Goal: Check status: Check status

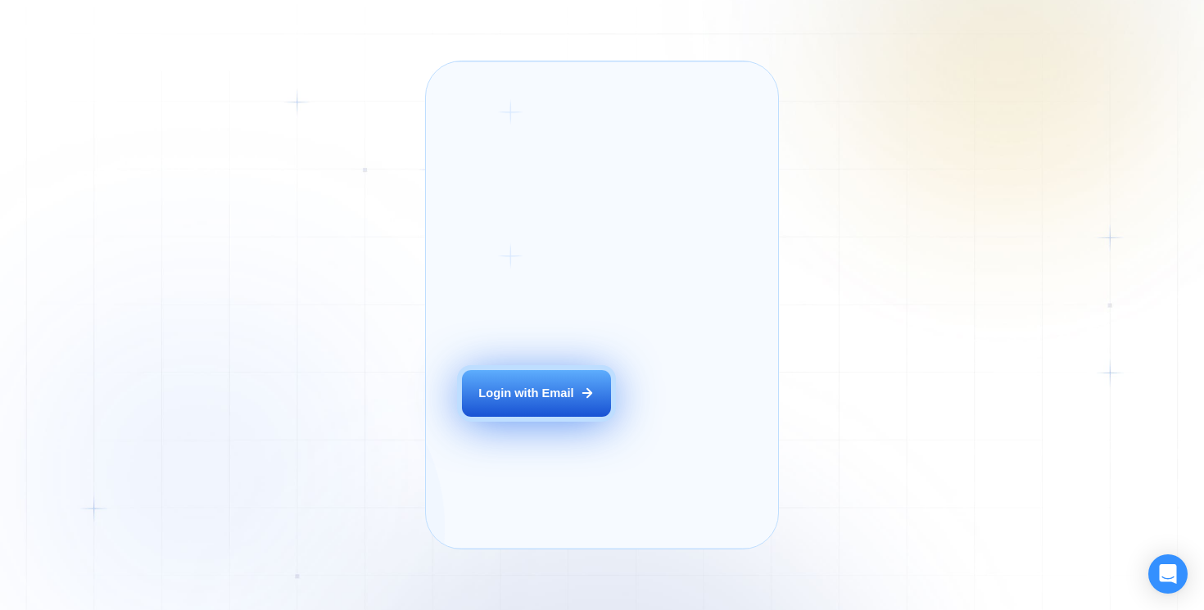
click at [519, 401] on div "Login with Email" at bounding box center [525, 393] width 95 height 16
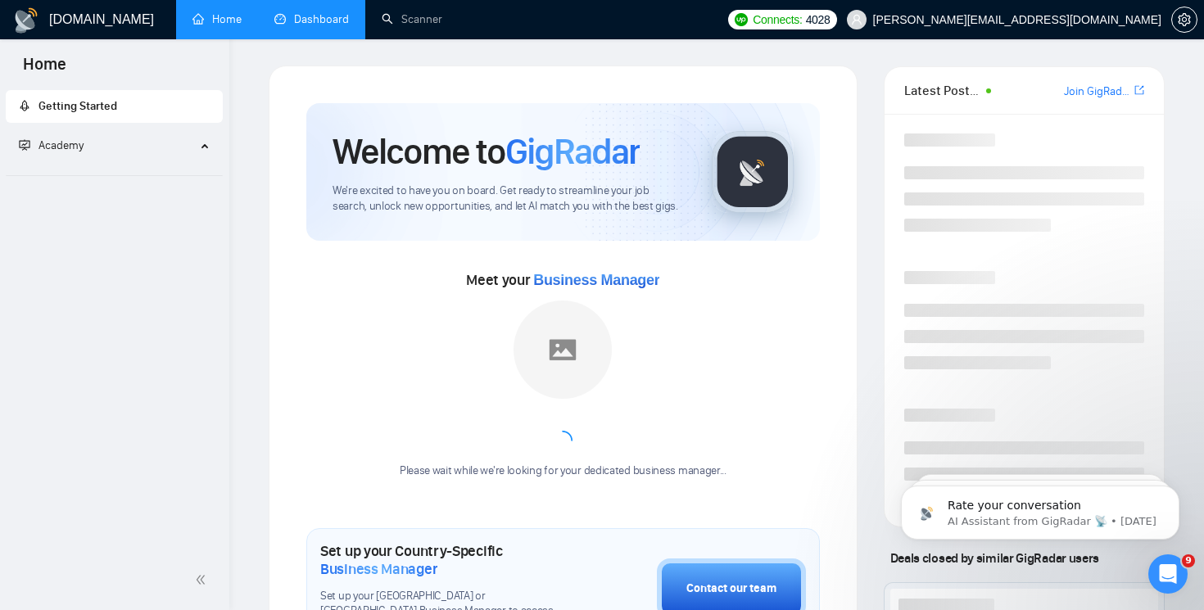
click at [314, 26] on link "Dashboard" at bounding box center [311, 19] width 75 height 14
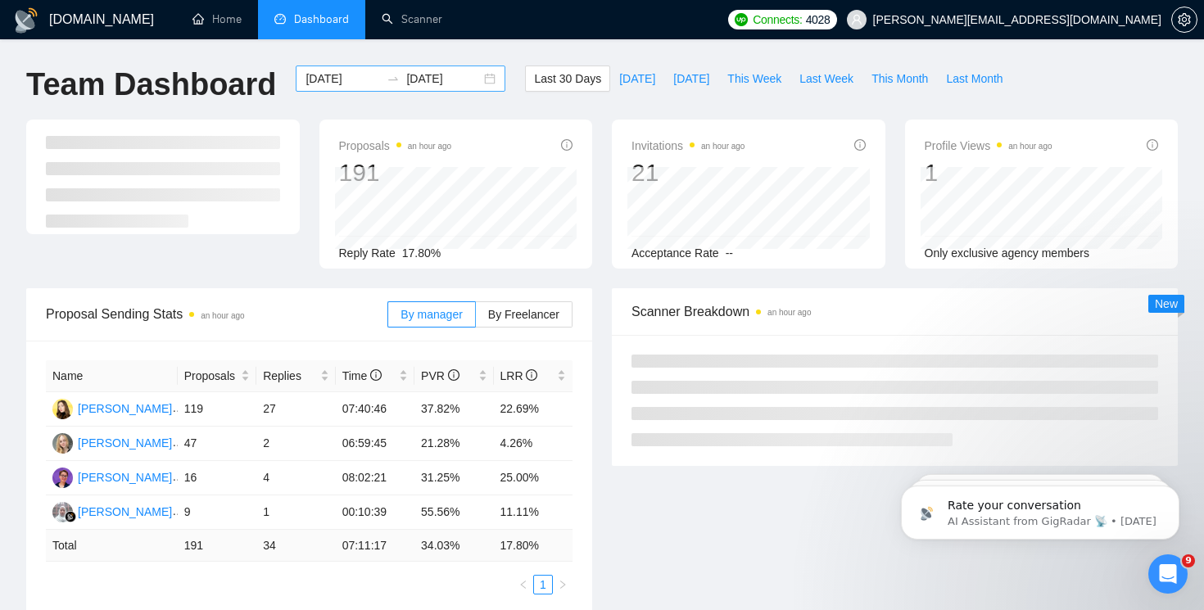
click at [472, 76] on div "2025-08-24 2025-09-23" at bounding box center [401, 79] width 210 height 26
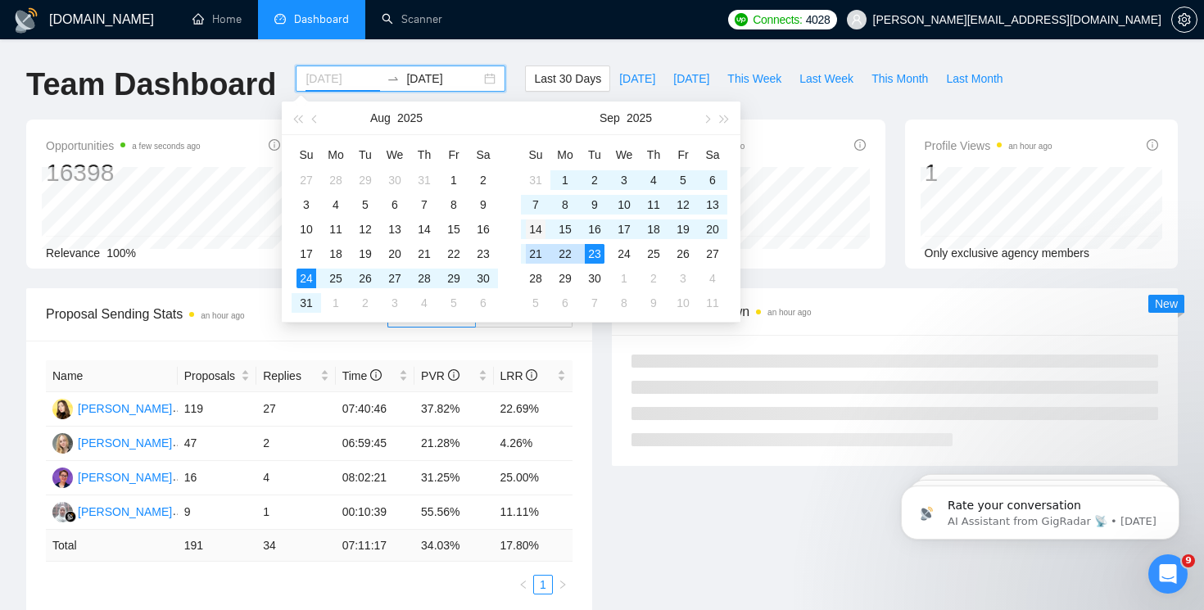
type input "2025-09-14"
click at [535, 234] on div "14" at bounding box center [536, 229] width 20 height 20
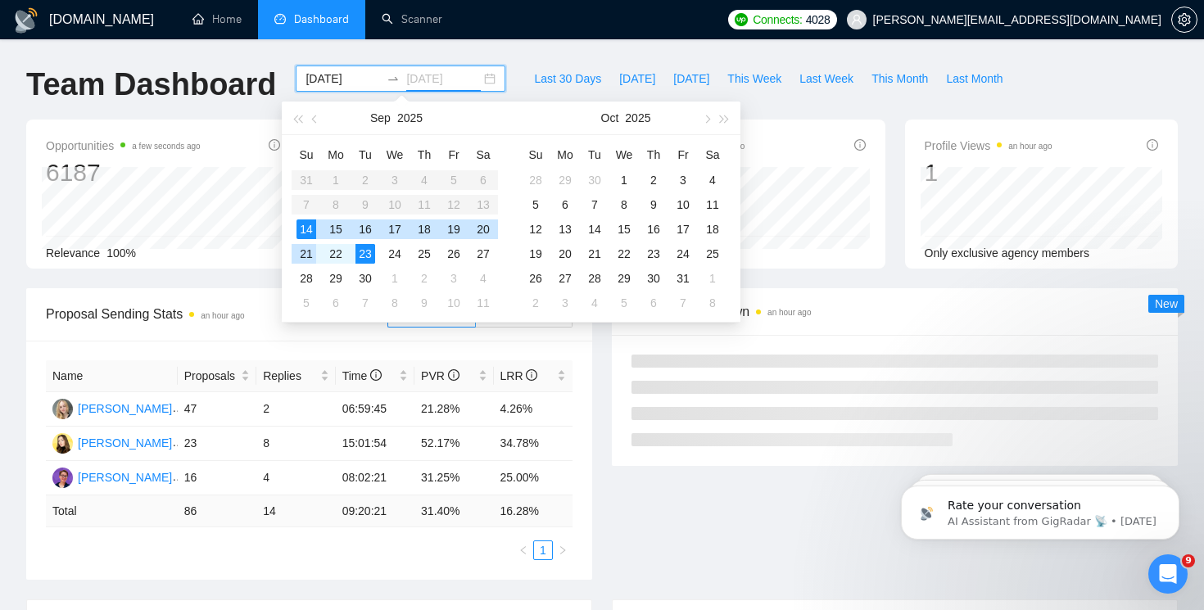
type input "[DATE]"
click at [362, 246] on div "23" at bounding box center [365, 254] width 20 height 20
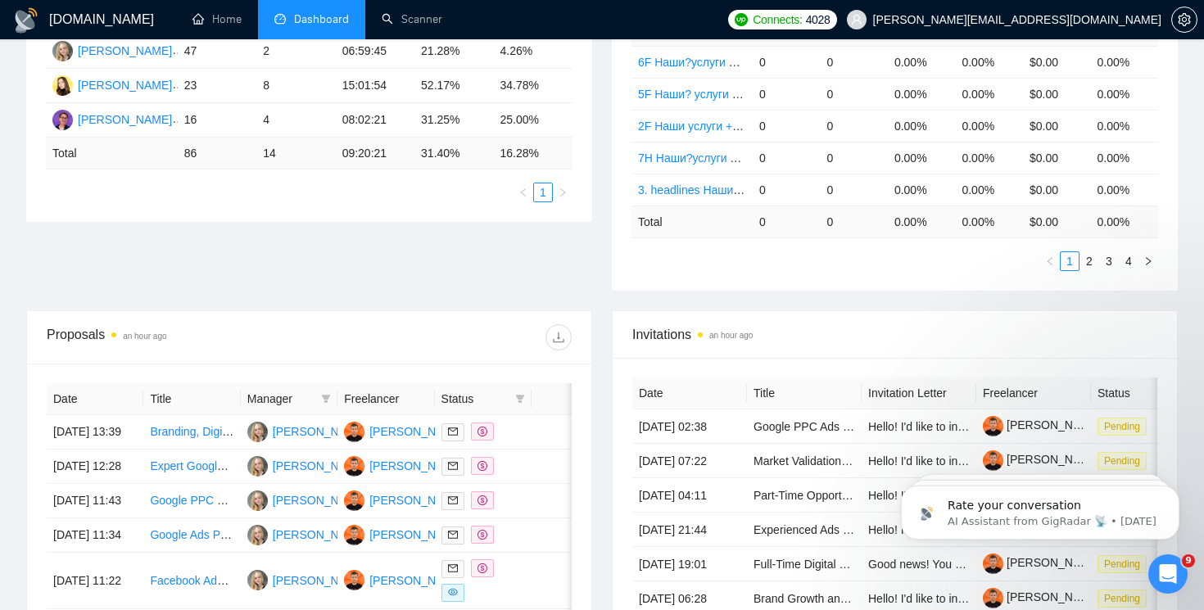
scroll to position [874, 0]
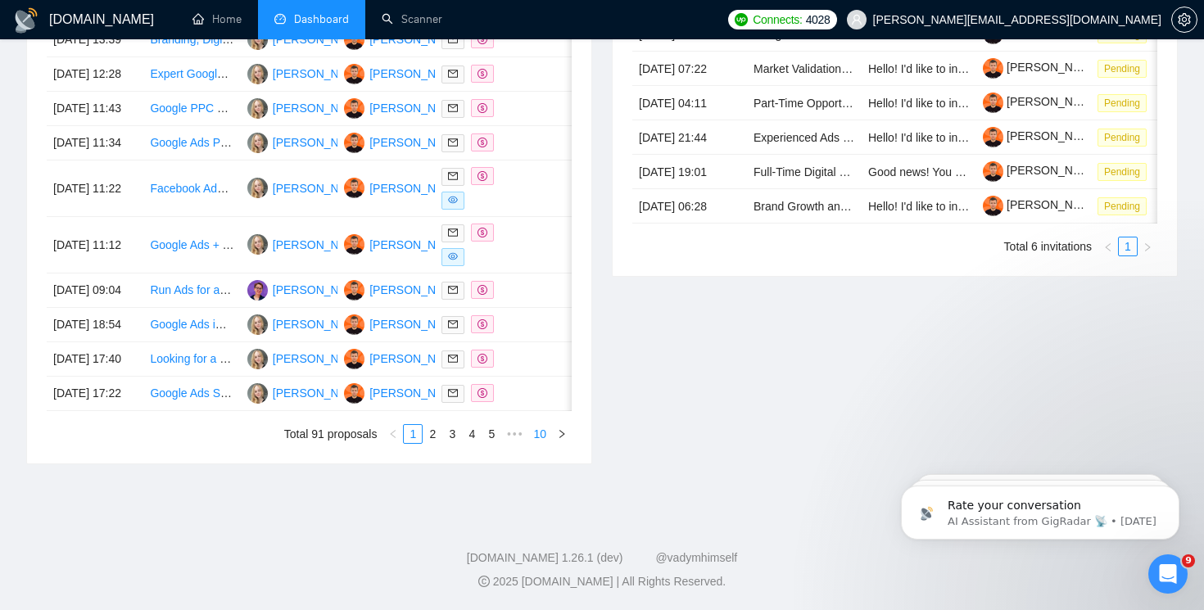
click at [541, 436] on link "10" at bounding box center [539, 434] width 23 height 18
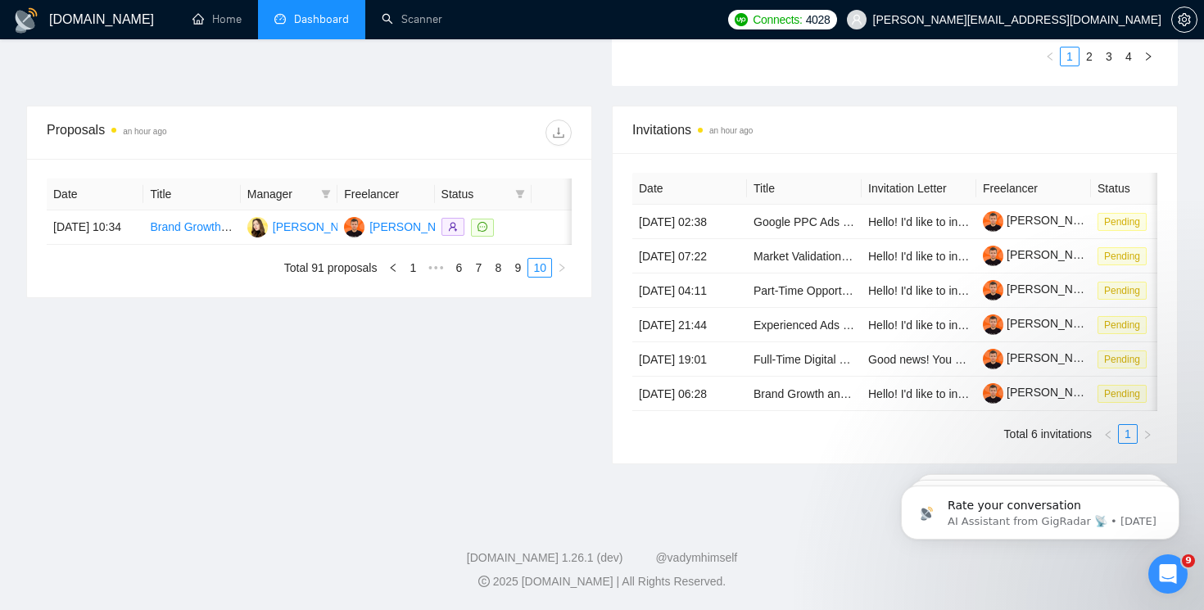
scroll to position [581, 0]
click at [518, 260] on link "9" at bounding box center [517, 268] width 18 height 18
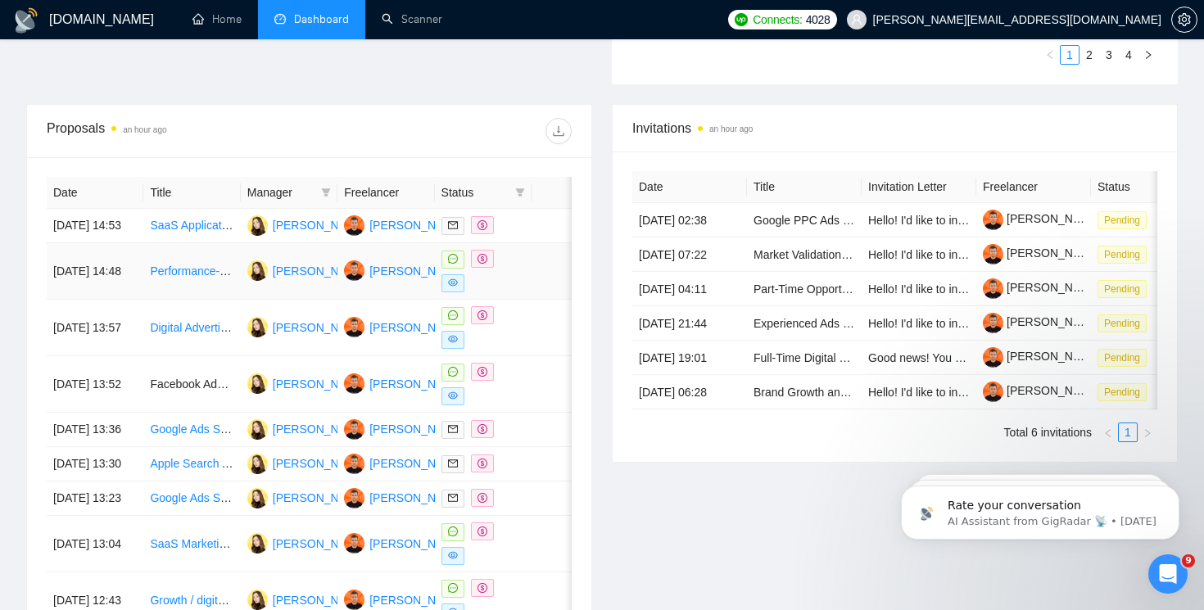
scroll to position [562, 0]
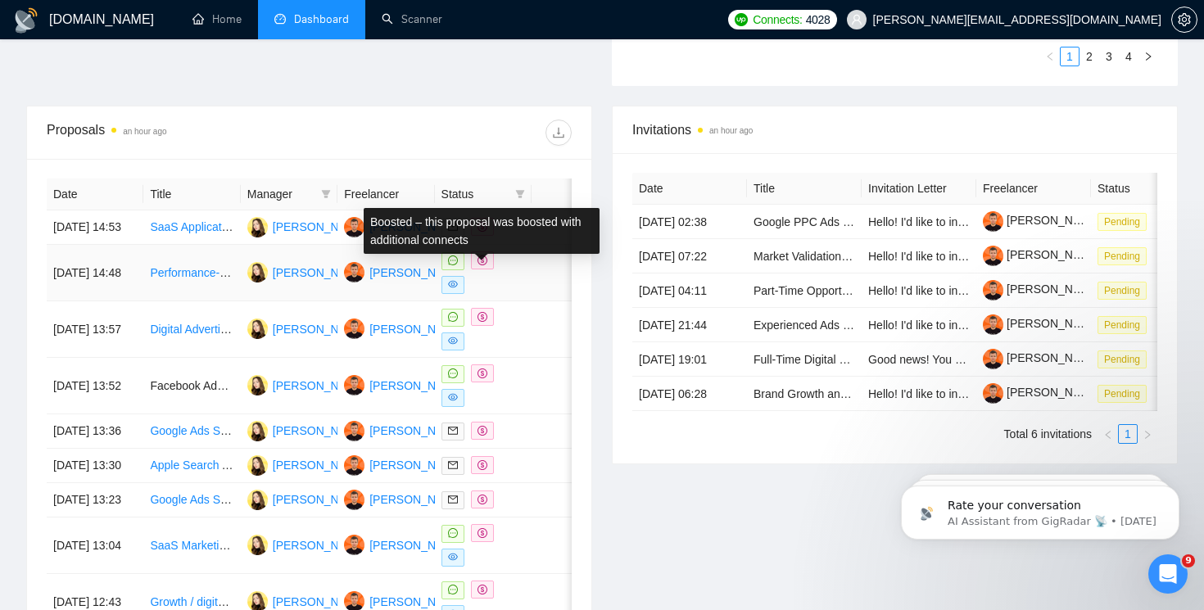
click at [479, 265] on icon "dollar" at bounding box center [482, 260] width 10 height 10
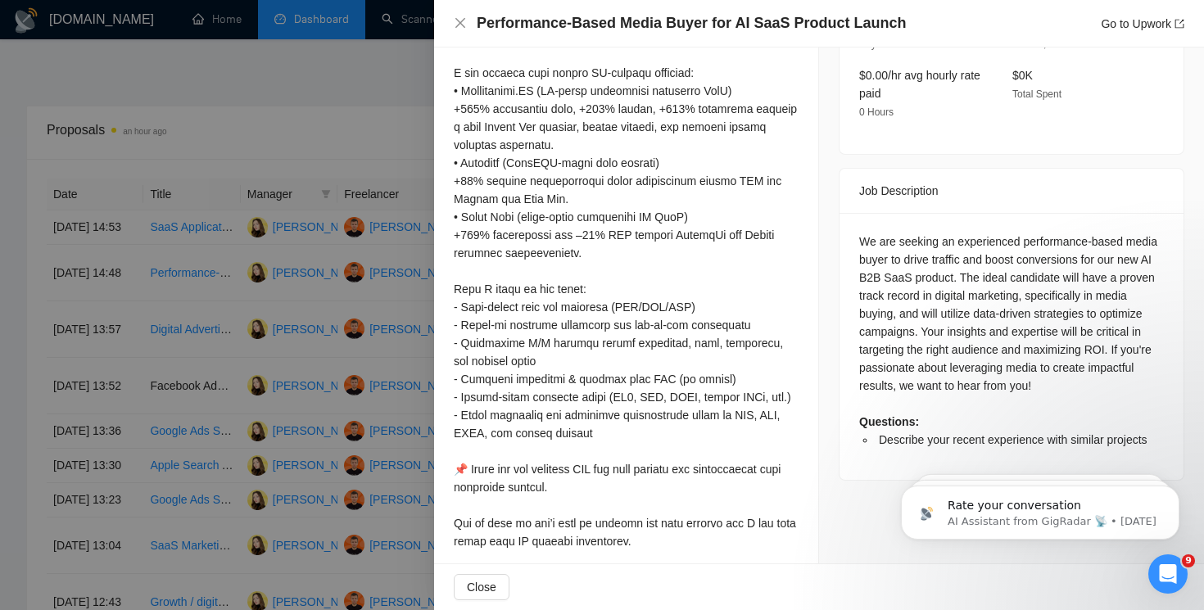
scroll to position [611, 0]
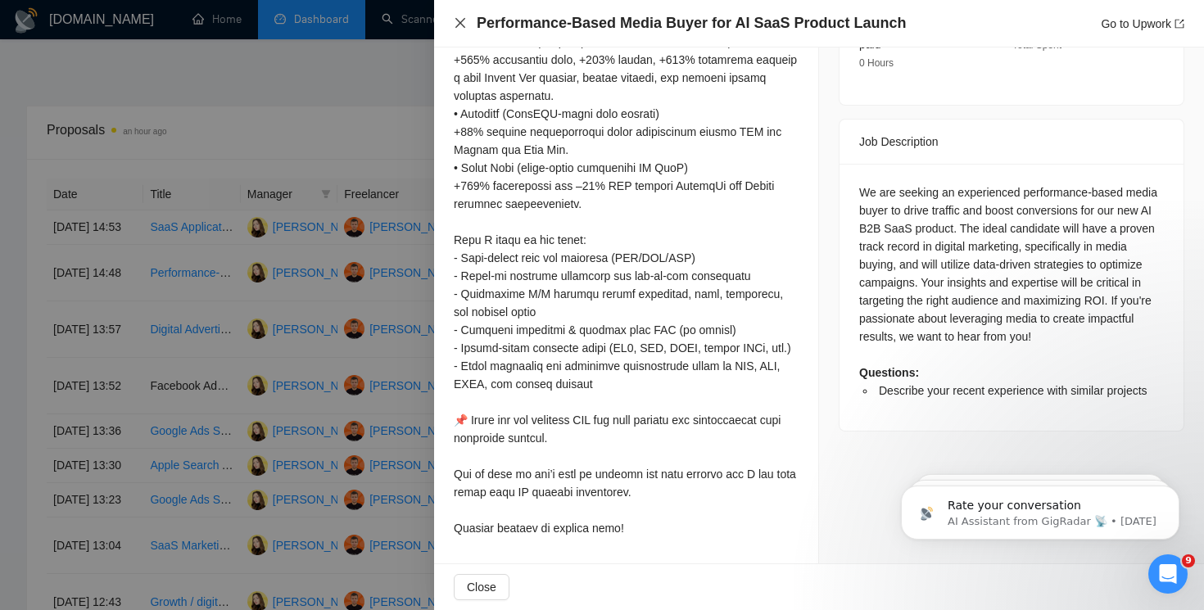
click at [462, 22] on icon "close" at bounding box center [460, 22] width 13 height 13
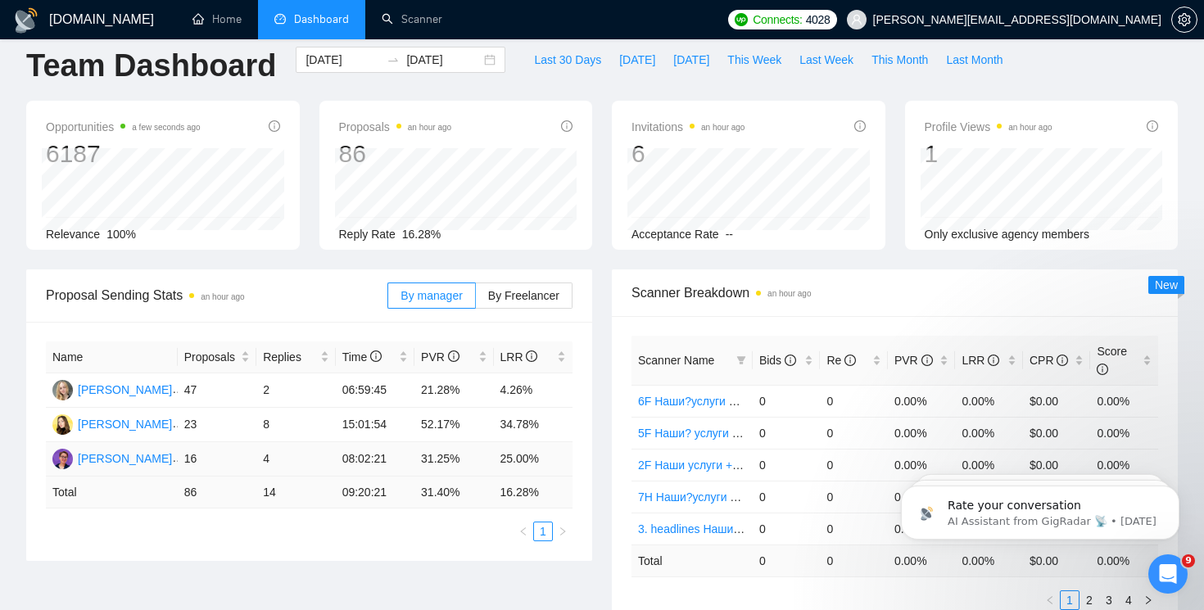
scroll to position [0, 0]
